Goal: Task Accomplishment & Management: Manage account settings

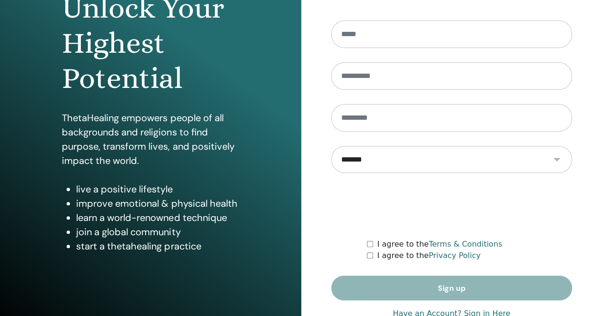
scroll to position [117, 0]
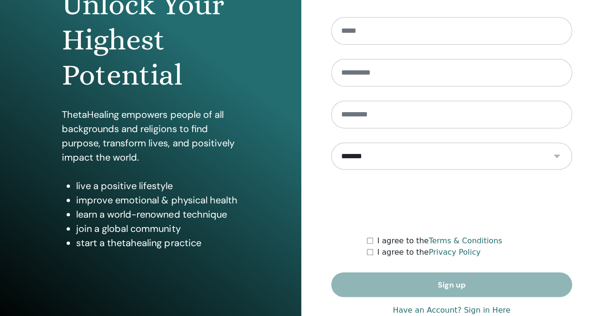
click at [488, 308] on link "Have an Account? Sign in Here" at bounding box center [452, 310] width 118 height 11
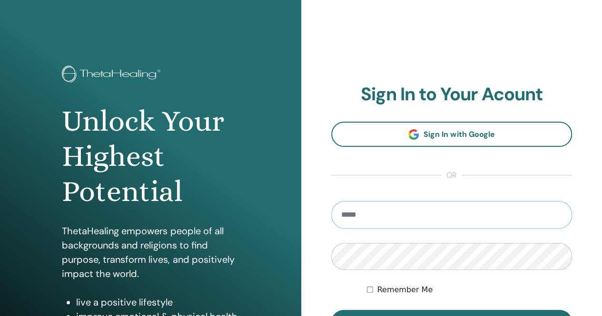
click at [415, 220] on input "email" at bounding box center [451, 215] width 241 height 28
type input "**********"
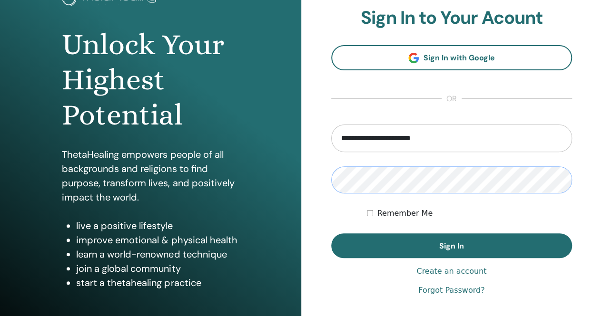
scroll to position [76, 0]
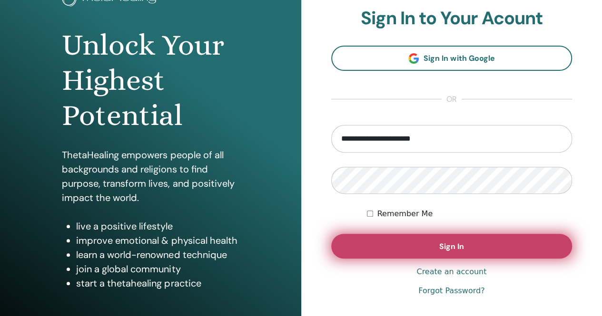
click at [482, 253] on button "Sign In" at bounding box center [451, 246] width 241 height 25
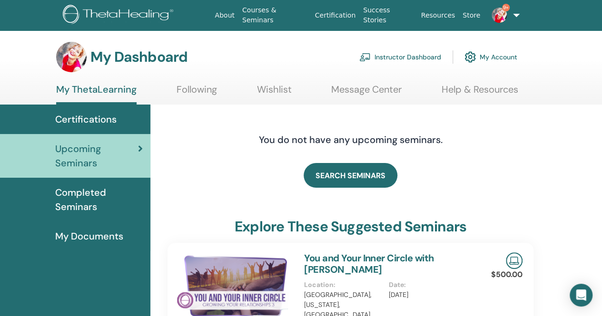
click at [371, 59] on link "Instructor Dashboard" at bounding box center [400, 57] width 82 height 21
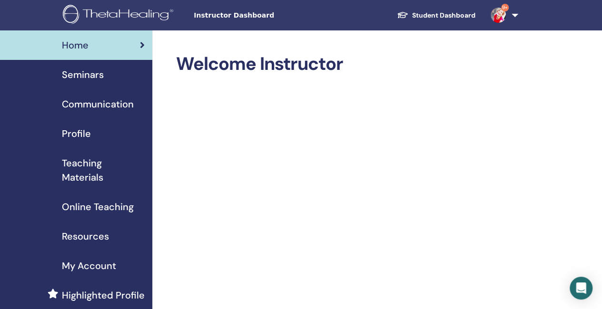
click at [90, 77] on span "Seminars" at bounding box center [83, 75] width 42 height 14
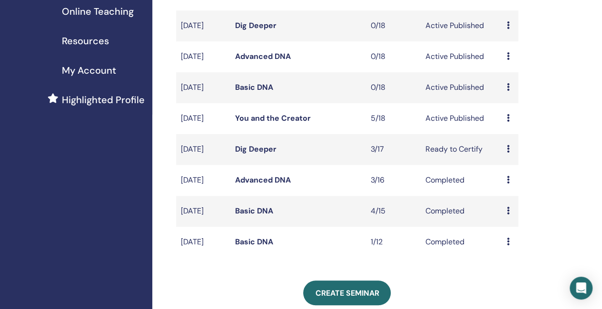
scroll to position [194, 0]
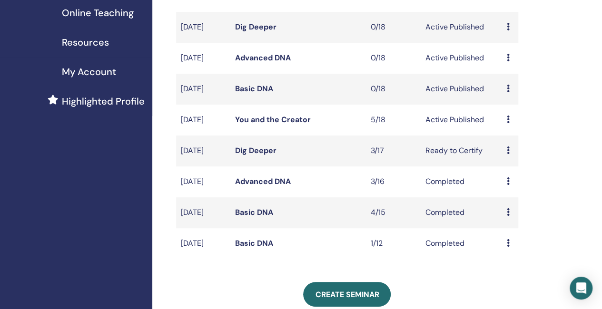
click at [257, 125] on link "You and the Creator" at bounding box center [273, 120] width 76 height 10
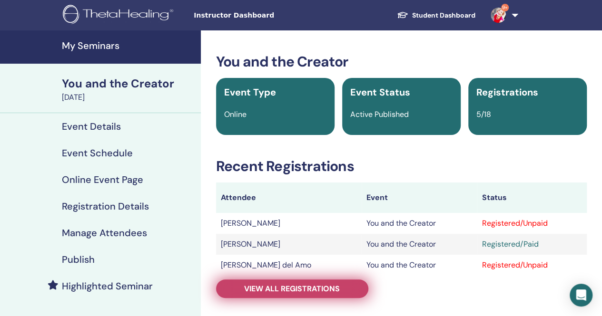
click at [296, 286] on span "View all registrations" at bounding box center [292, 289] width 96 height 10
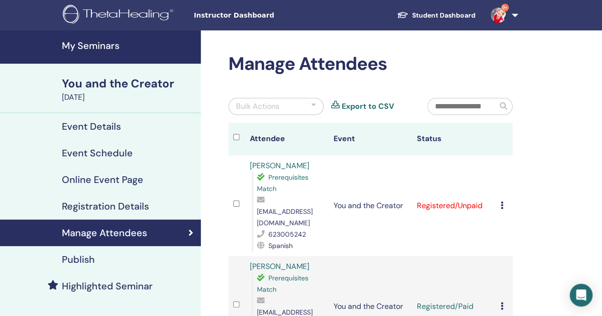
drag, startPoint x: 323, startPoint y: 166, endPoint x: 251, endPoint y: 166, distance: 72.3
click at [251, 166] on div "Laia Escarp Arellano Prerequisites Match lescarparellano@gmail.com 623005242 Sp…" at bounding box center [287, 205] width 74 height 91
copy link "Laia Escarp Arellano"
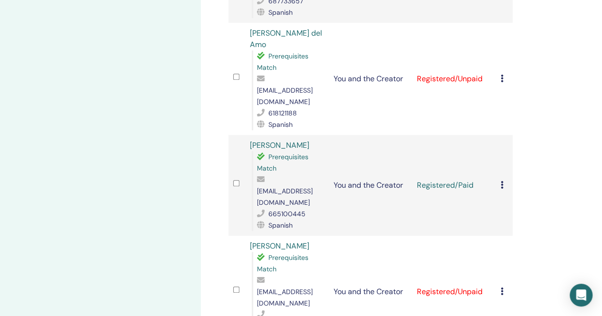
scroll to position [358, 0]
